Goal: Task Accomplishment & Management: Use online tool/utility

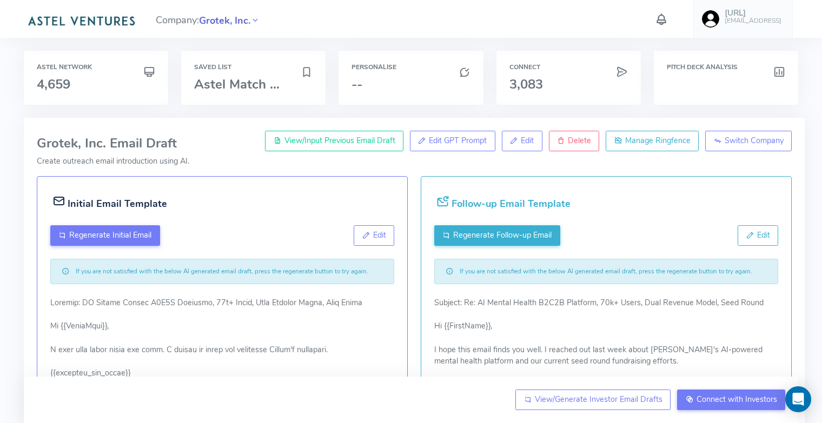
click at [222, 19] on span "Grotek, Inc." at bounding box center [224, 21] width 51 height 15
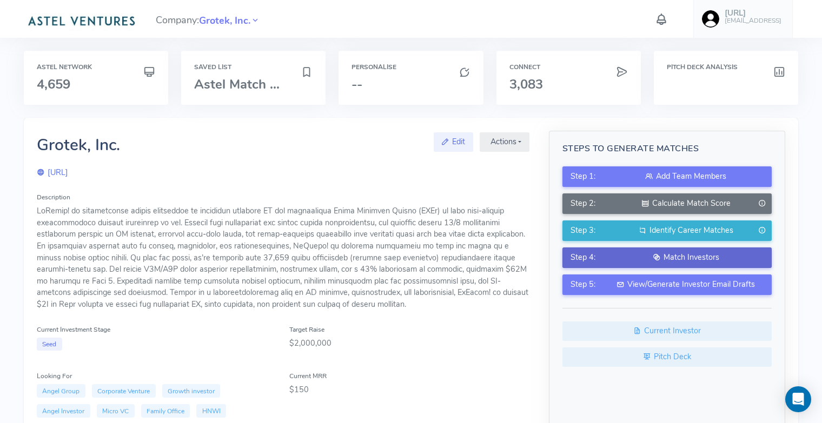
click at [687, 254] on div "Match Investors" at bounding box center [685, 258] width 155 height 12
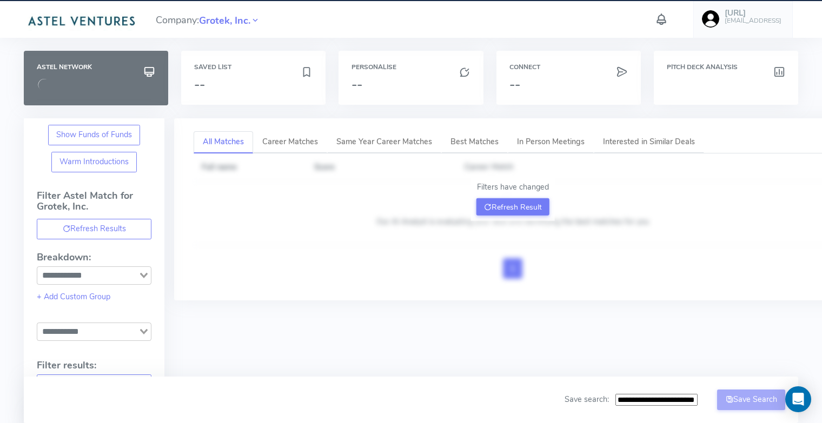
type input "**********"
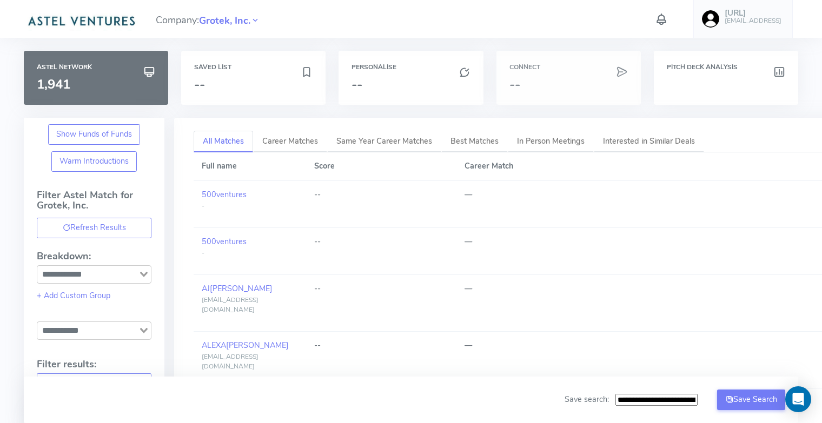
click at [604, 84] on h3 "--" at bounding box center [568, 84] width 118 height 14
